Goal: Navigation & Orientation: Find specific page/section

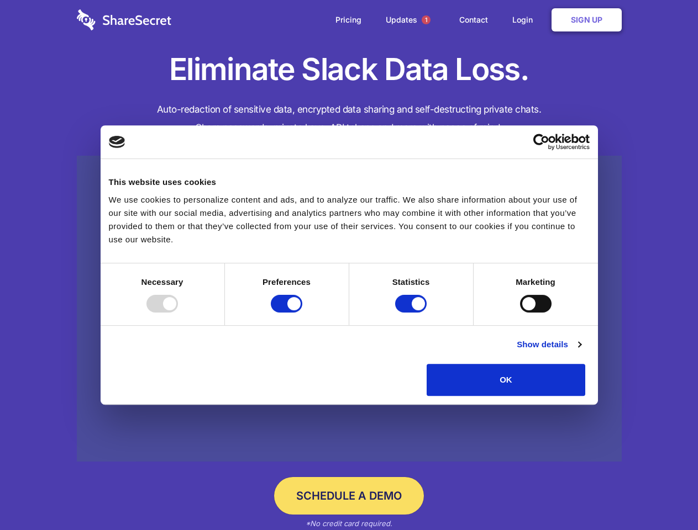
click at [178, 313] on div at bounding box center [161, 304] width 31 height 18
click at [302, 313] on input "Preferences" at bounding box center [286, 304] width 31 height 18
checkbox input "false"
click at [412, 313] on input "Statistics" at bounding box center [410, 304] width 31 height 18
checkbox input "false"
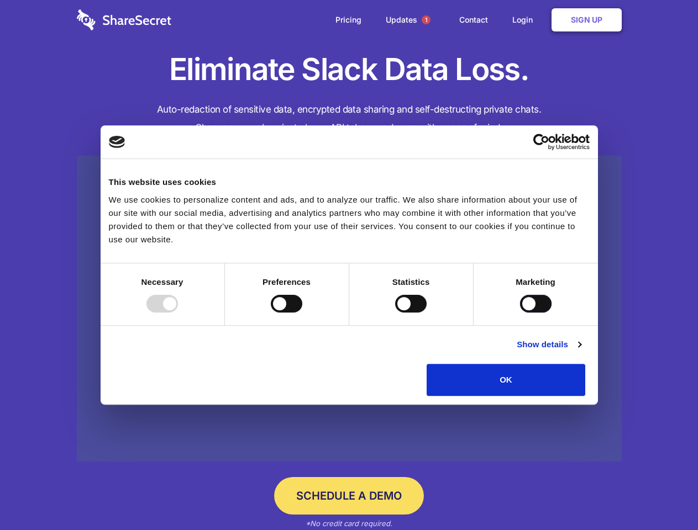
click at [520, 313] on input "Marketing" at bounding box center [535, 304] width 31 height 18
checkbox input "true"
click at [580, 351] on link "Show details" at bounding box center [548, 344] width 64 height 13
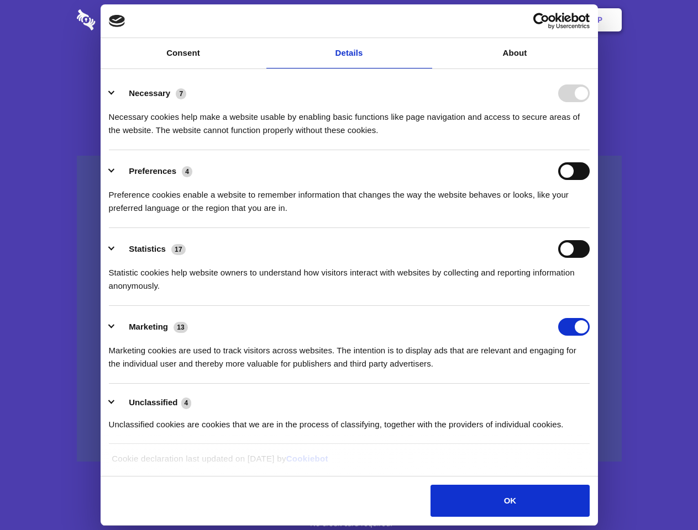
click at [594, 400] on ul "Necessary 7 Necessary cookies help make a website usable by enabling basic func…" at bounding box center [348, 258] width 491 height 372
click at [425, 20] on span "1" at bounding box center [425, 19] width 9 height 9
